Goal: Task Accomplishment & Management: Manage account settings

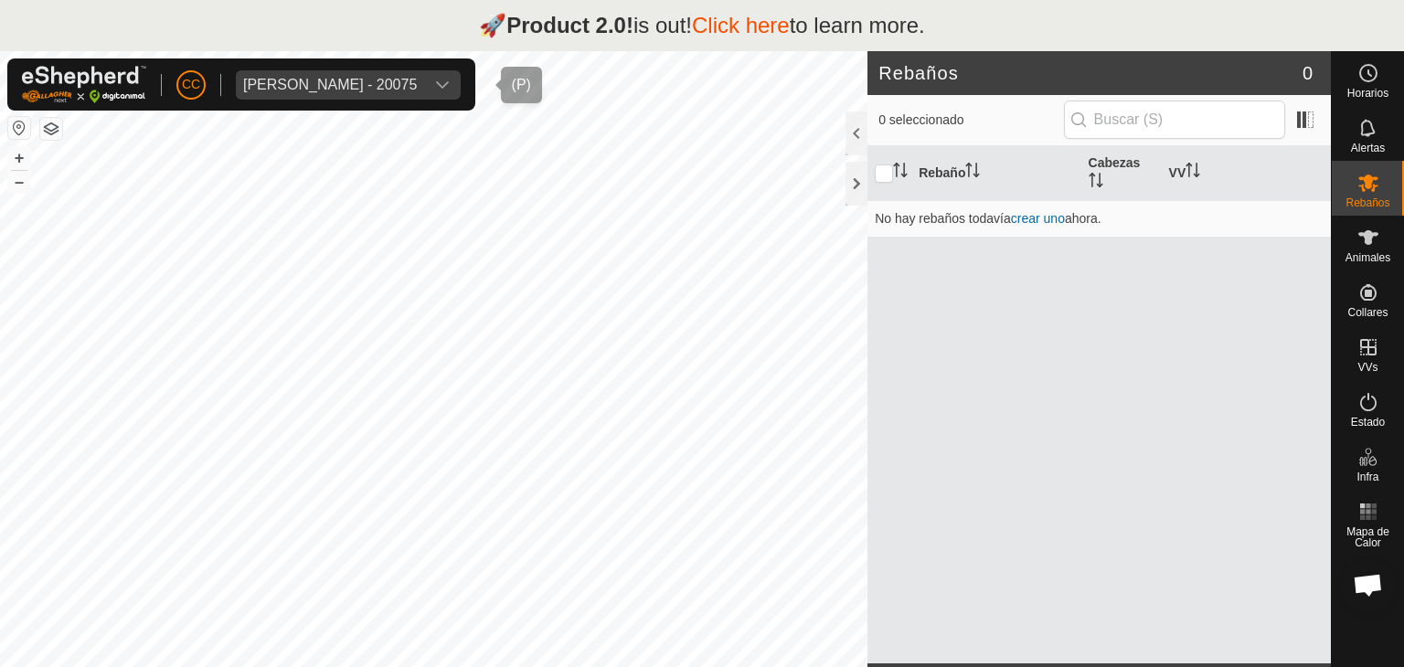
click at [399, 78] on div "[PERSON_NAME] - 20075" at bounding box center [330, 85] width 174 height 15
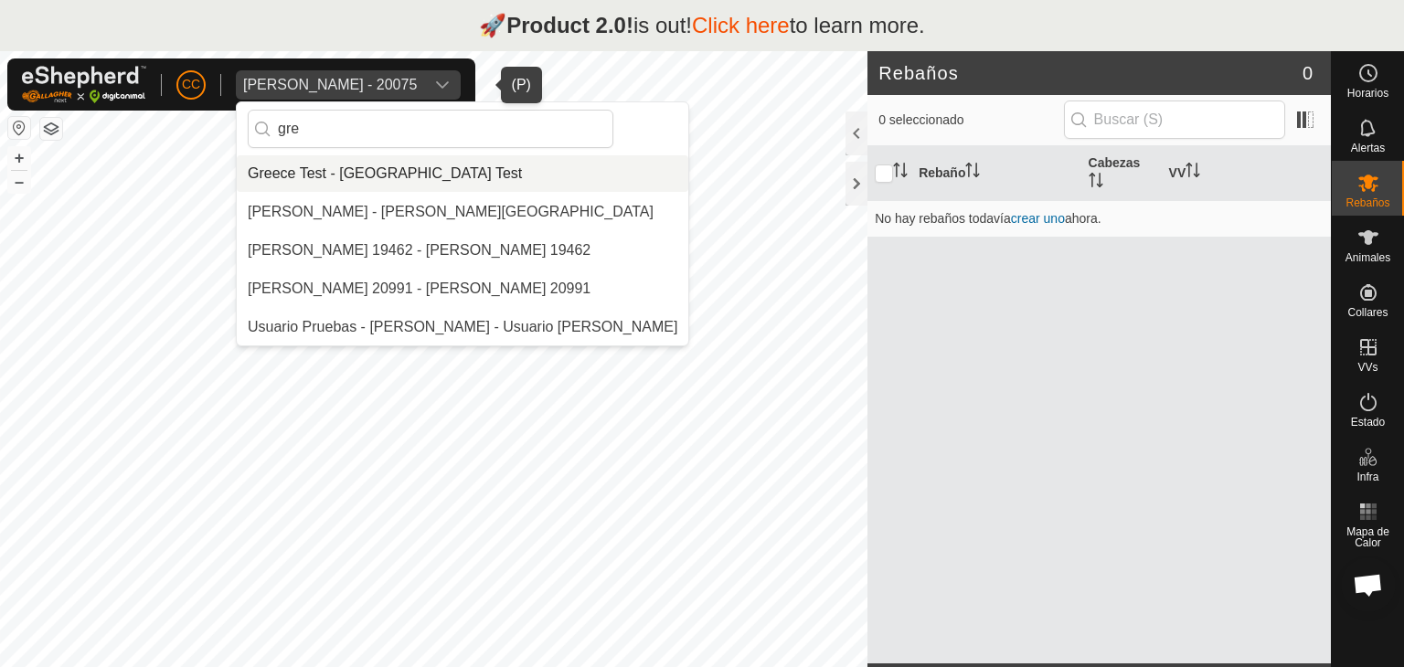
type input "gre"
click at [395, 172] on li "Greece Test - [GEOGRAPHIC_DATA] Test" at bounding box center [463, 173] width 452 height 37
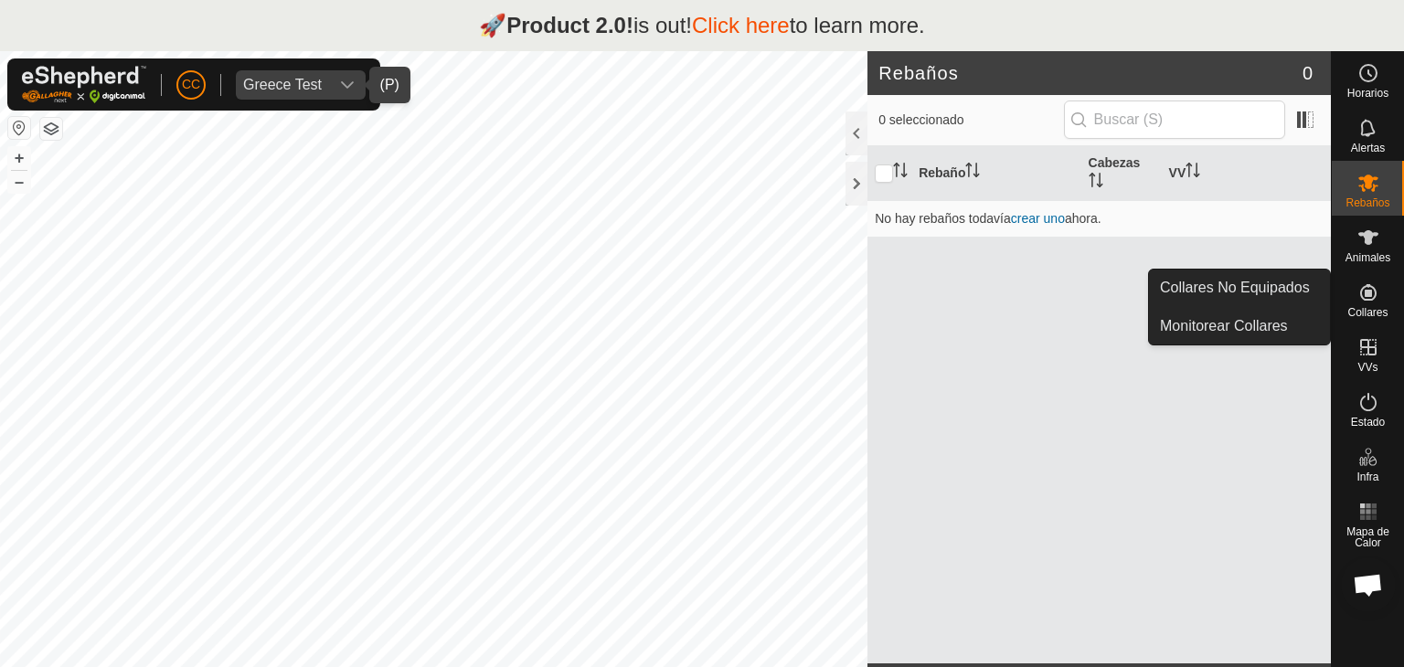
click at [1272, 283] on div "CC Greece Test Horarios Alertas Rebaños Animales Collares VVs Estado Infra Mapa…" at bounding box center [702, 384] width 1404 height 667
click at [1264, 285] on link "Collares No Equipados" at bounding box center [1239, 288] width 181 height 37
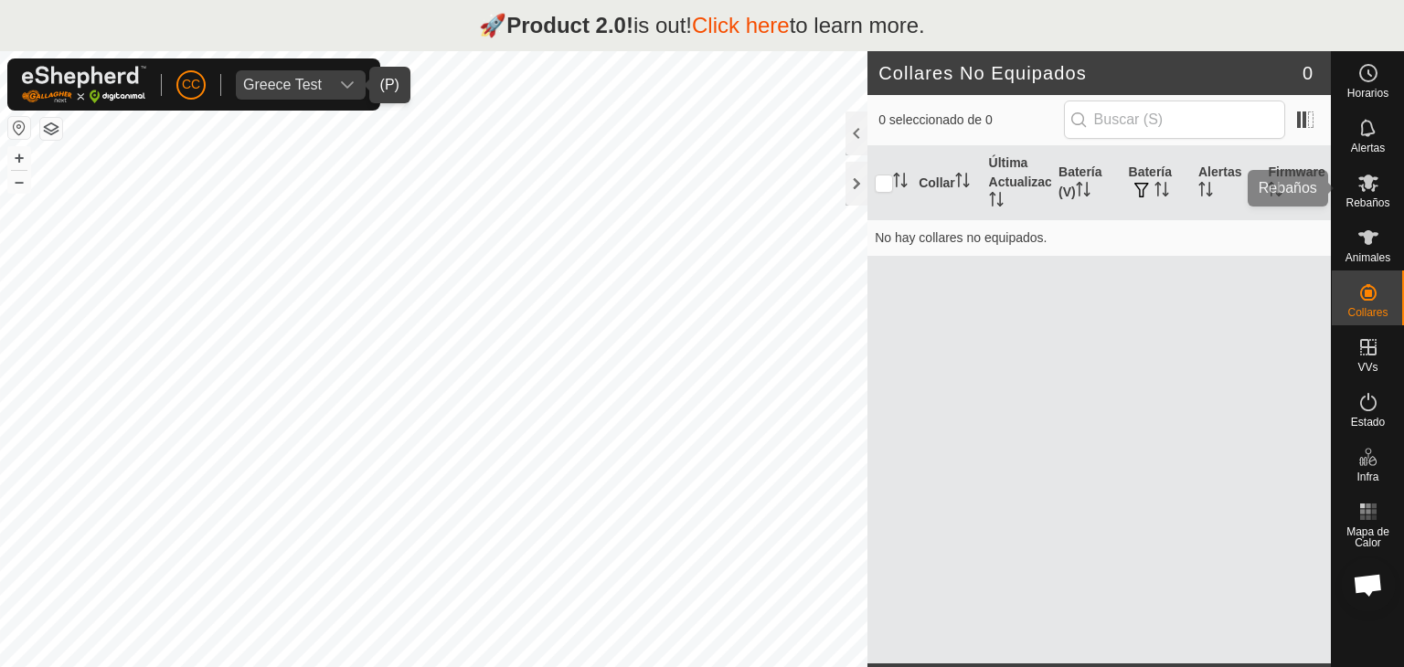
click at [1386, 186] on div "Rebaños" at bounding box center [1368, 188] width 72 height 55
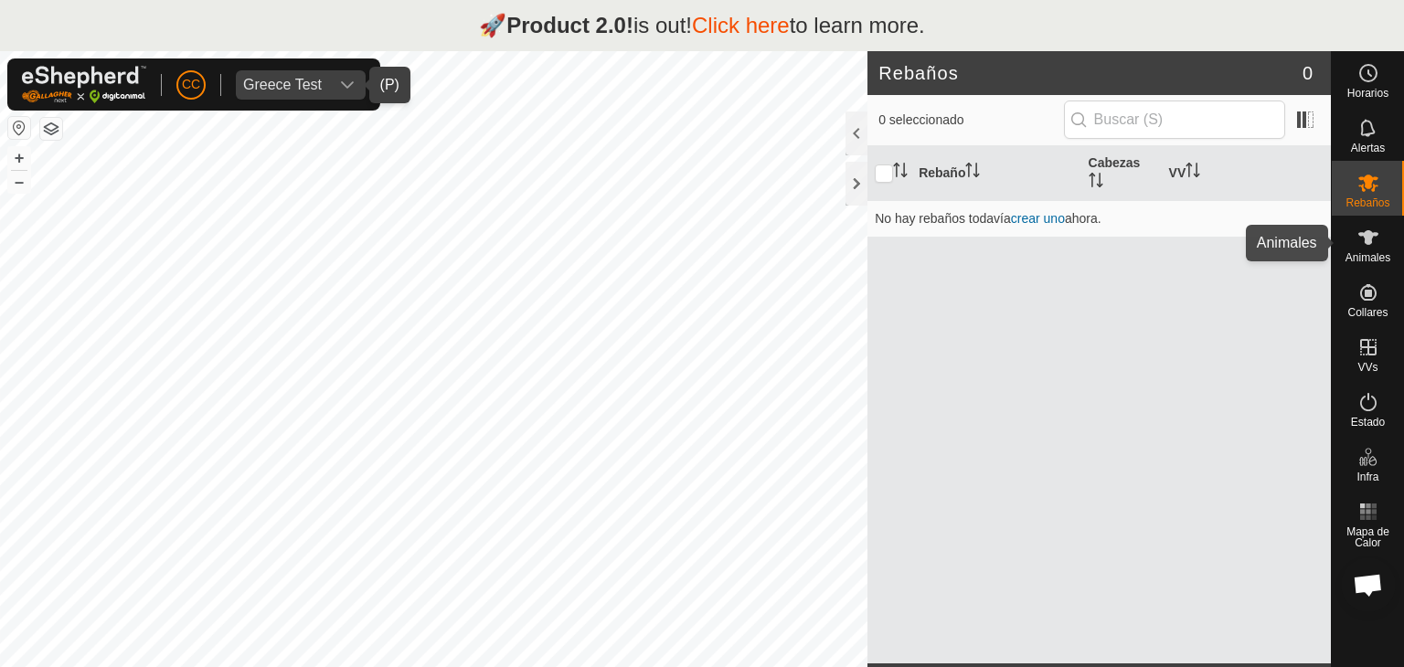
click at [1375, 244] on icon at bounding box center [1368, 238] width 22 height 22
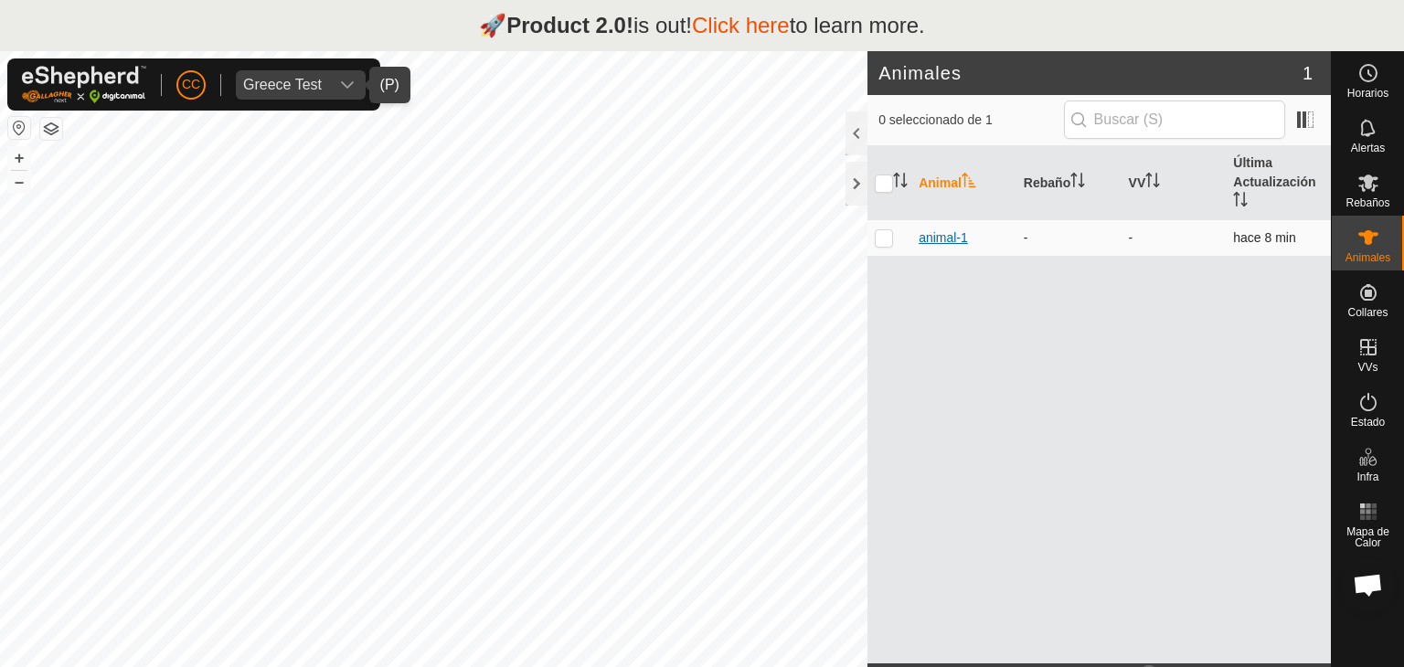
click at [951, 243] on span "animal-1" at bounding box center [943, 237] width 49 height 19
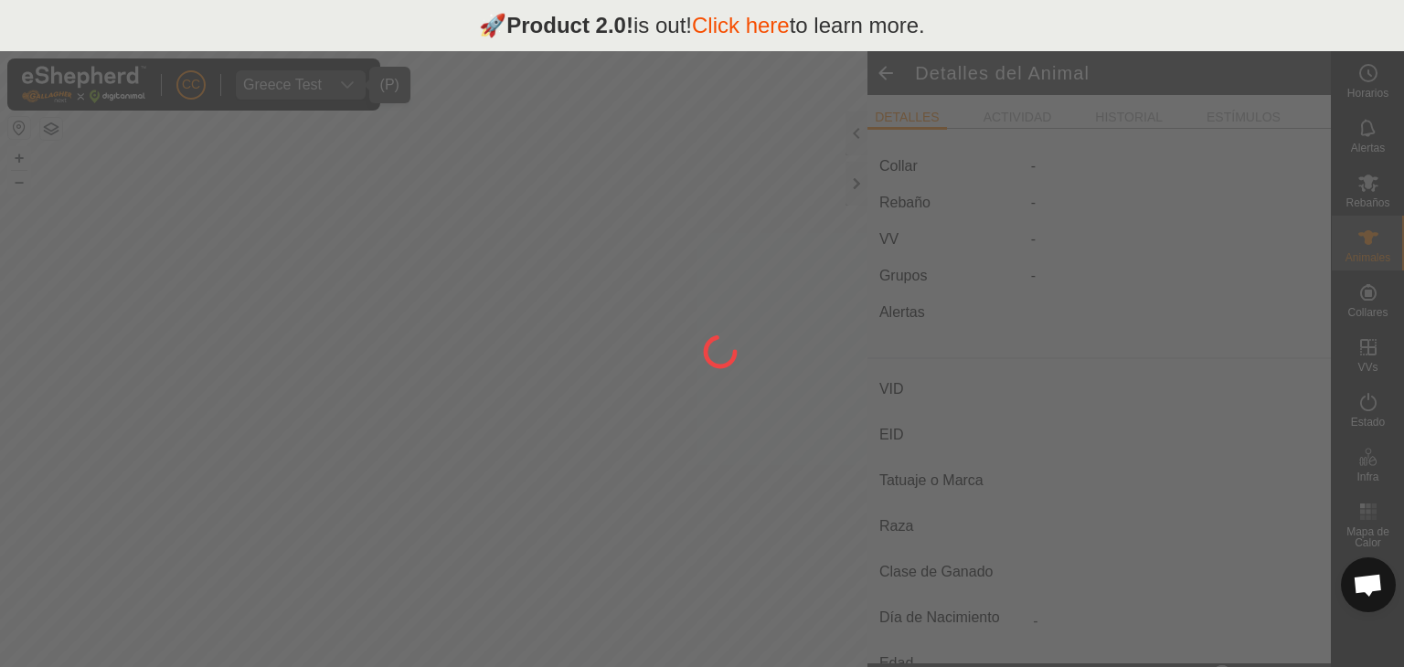
type input "animal-1"
type input "-"
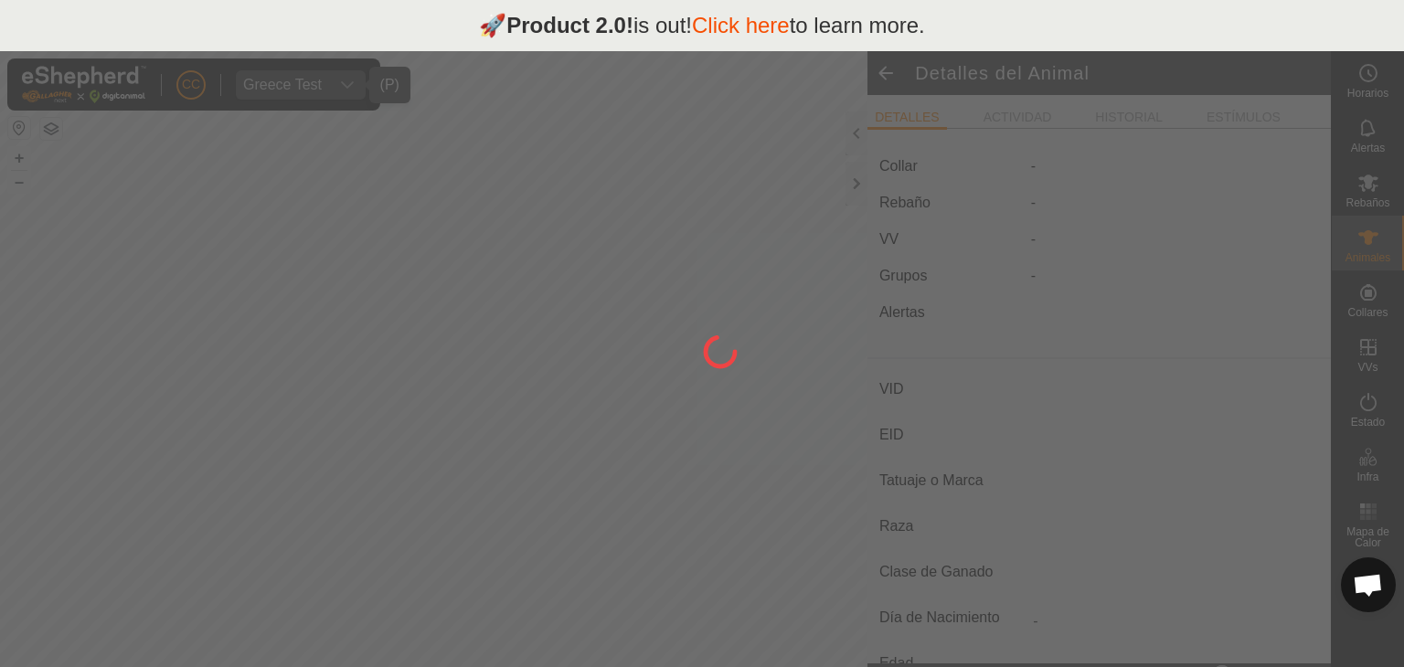
type input "0 kg"
type input "-"
